Goal: Information Seeking & Learning: Learn about a topic

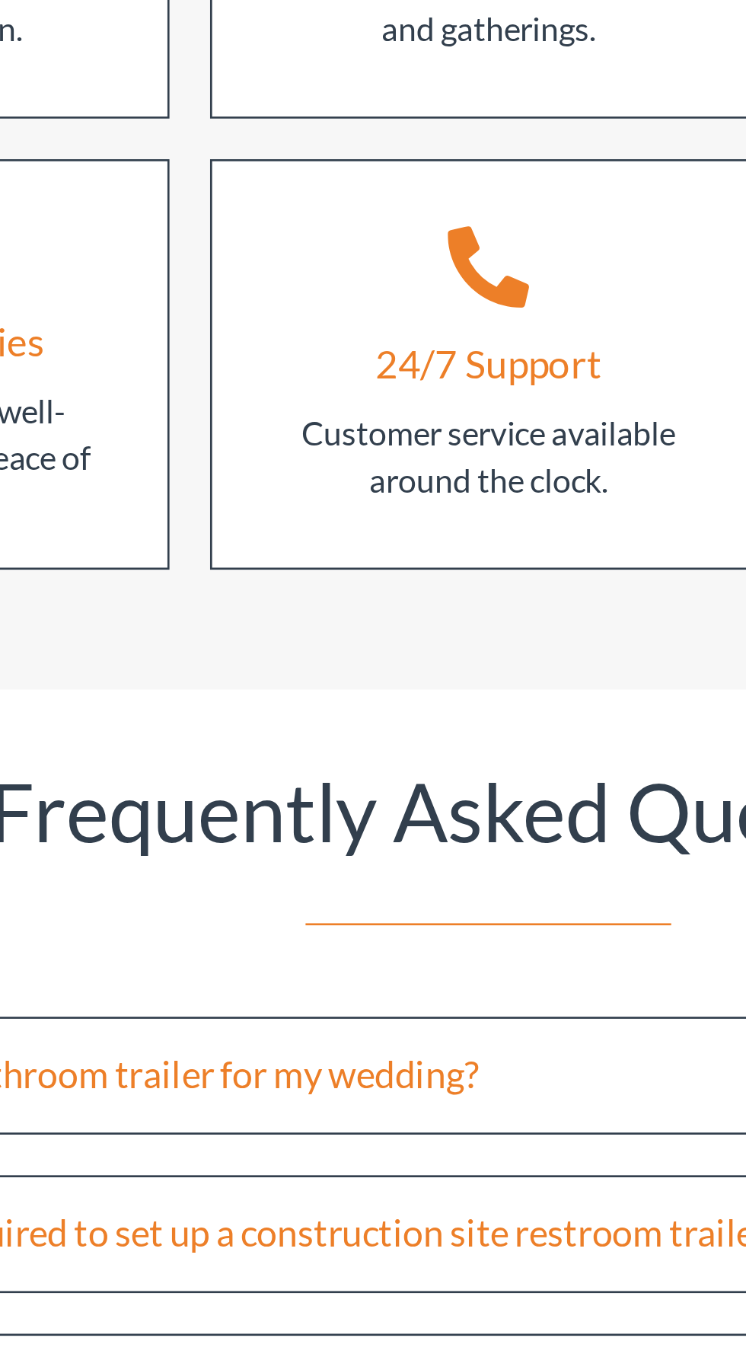
scroll to position [2547, 0]
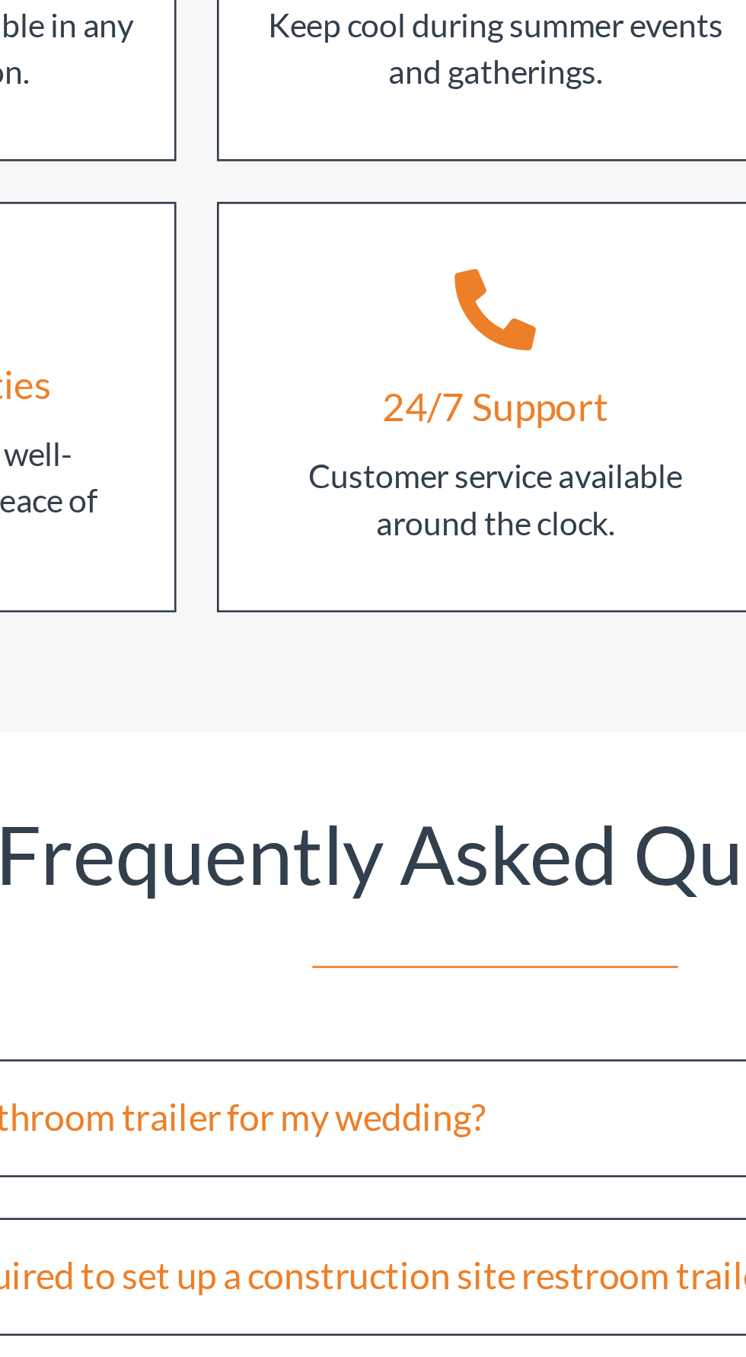
click at [386, 886] on div "24/7 Support" at bounding box center [373, 896] width 85 height 21
click at [382, 880] on div "24/7 Support Customer service available around the clock." at bounding box center [373, 897] width 209 height 154
click at [378, 846] on icon at bounding box center [373, 860] width 30 height 30
click at [388, 845] on icon at bounding box center [373, 860] width 30 height 30
click at [381, 846] on icon at bounding box center [373, 860] width 30 height 30
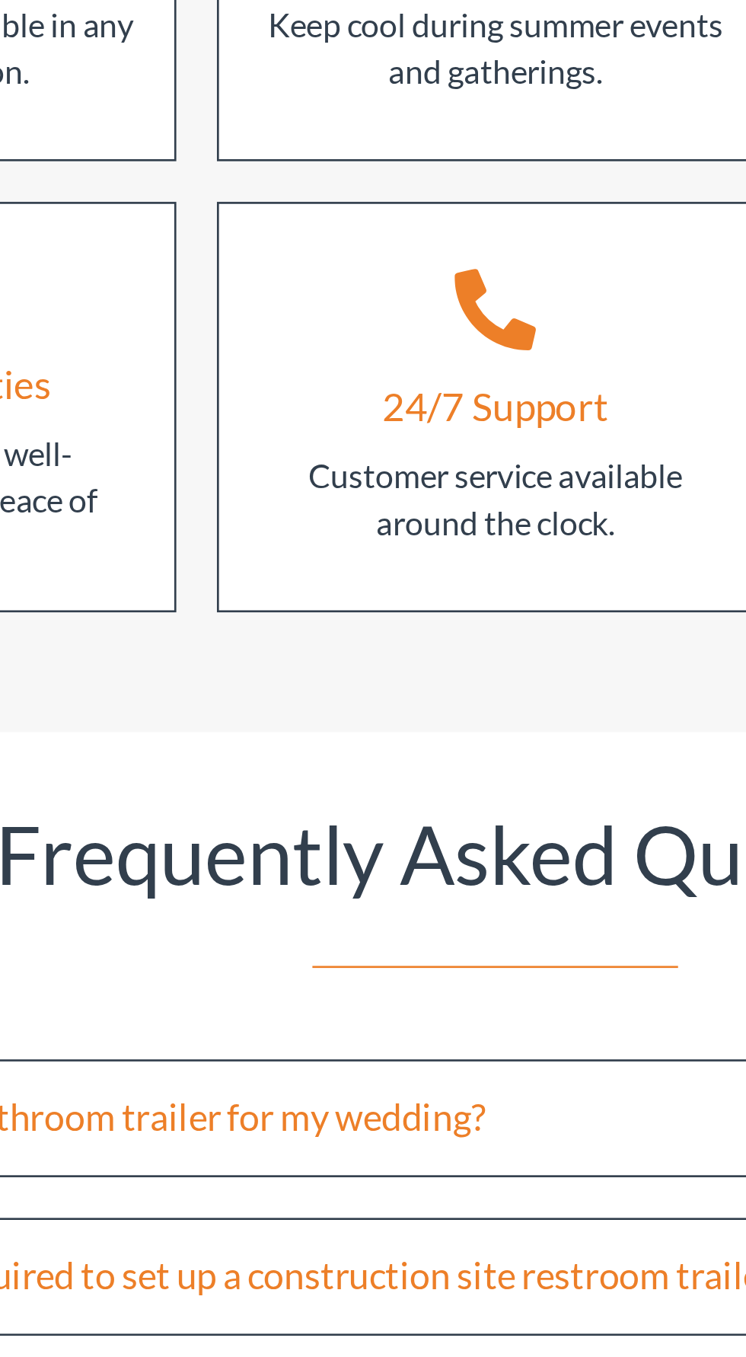
click at [379, 886] on div "24/7 Support" at bounding box center [373, 896] width 85 height 21
click at [382, 846] on icon at bounding box center [373, 860] width 30 height 30
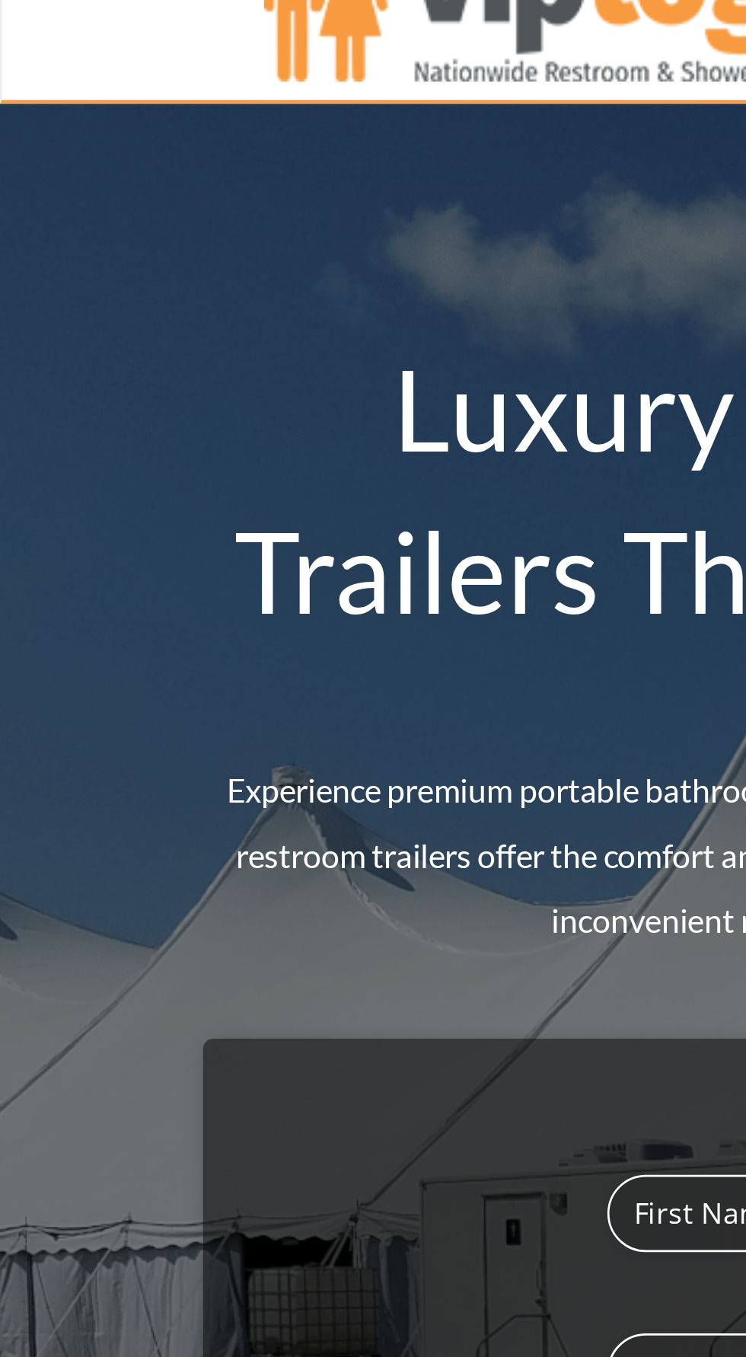
scroll to position [0, 0]
